Goal: Check status: Check status

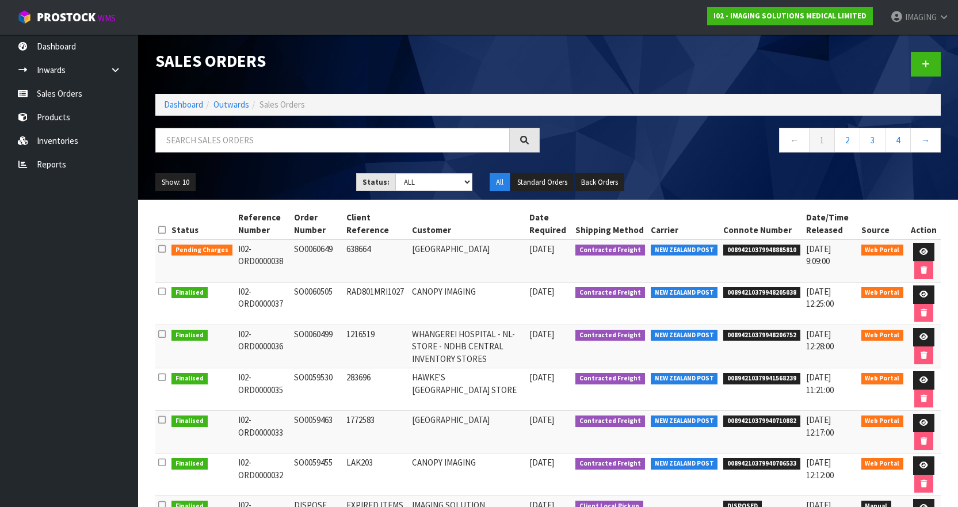
click at [411, 64] on h1 "Sales Orders" at bounding box center [347, 61] width 384 height 18
click at [444, 64] on h1 "Sales Orders" at bounding box center [347, 61] width 384 height 18
click at [316, 248] on td "SO0060649" at bounding box center [317, 260] width 52 height 43
copy td "SO0060649"
